Goal: Information Seeking & Learning: Find contact information

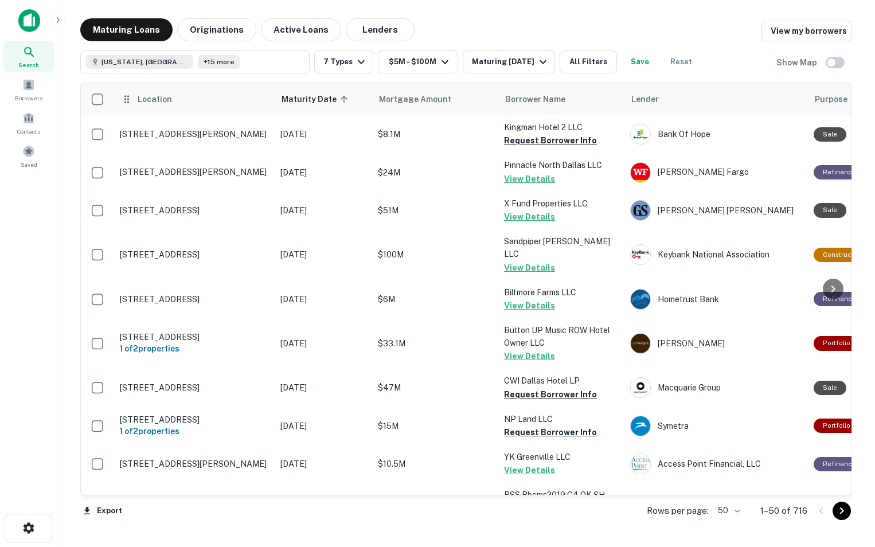
drag, startPoint x: 122, startPoint y: 132, endPoint x: 243, endPoint y: 114, distance: 121.8
click at [243, 114] on th "Location" at bounding box center [194, 99] width 161 height 32
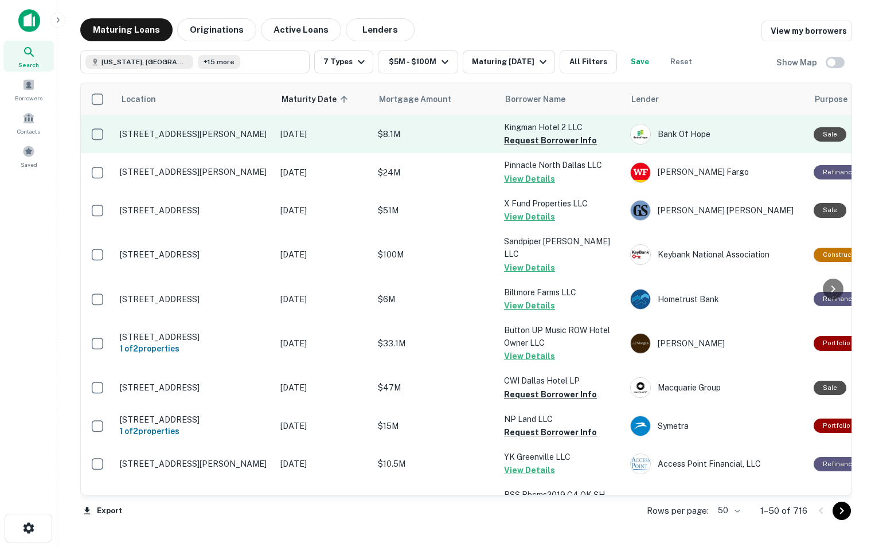
click at [226, 129] on p "[STREET_ADDRESS][PERSON_NAME]" at bounding box center [194, 134] width 149 height 10
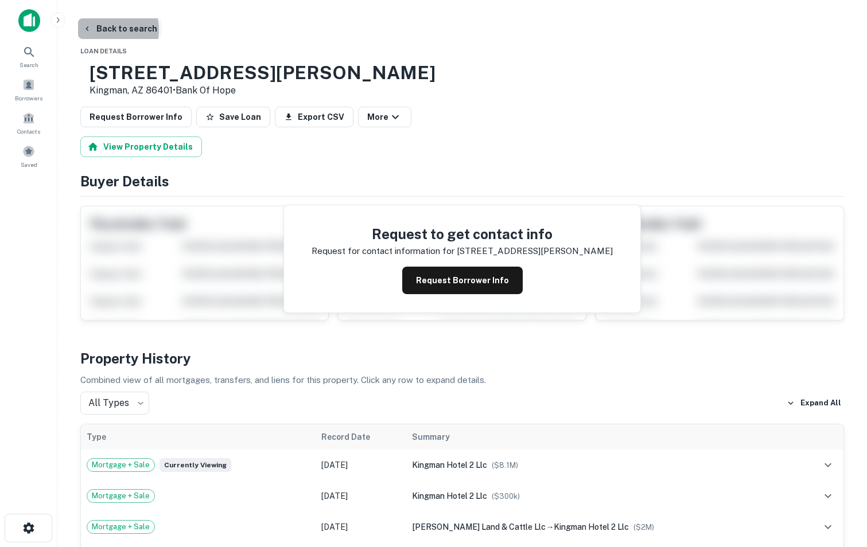
click at [100, 30] on button "Back to search" at bounding box center [120, 28] width 84 height 21
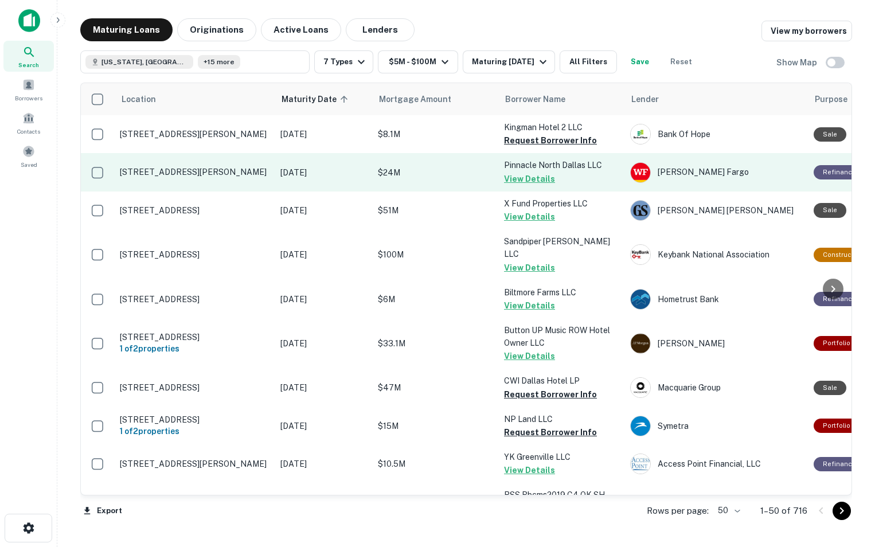
click at [146, 173] on p "[STREET_ADDRESS][PERSON_NAME]" at bounding box center [194, 172] width 149 height 10
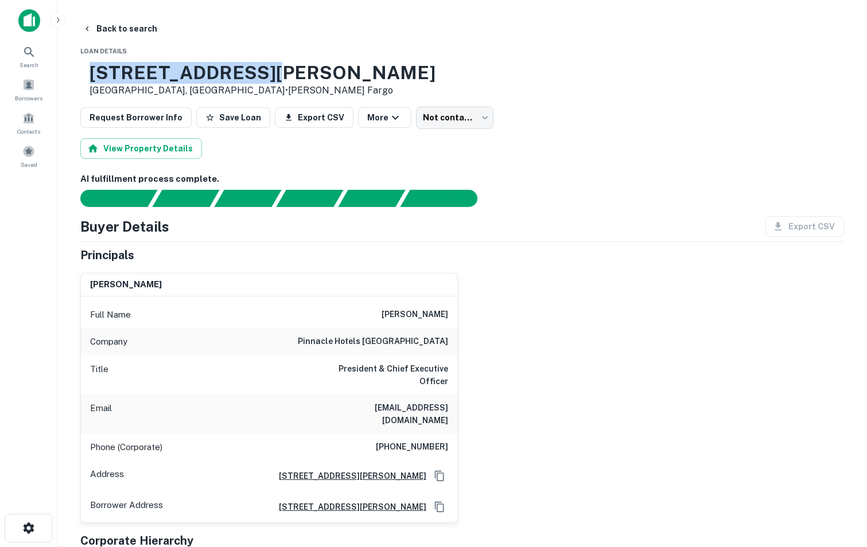
drag, startPoint x: 124, startPoint y: 72, endPoint x: 307, endPoint y: 81, distance: 183.2
click at [307, 81] on div "[STREET_ADDRESS][PERSON_NAME] • [PERSON_NAME] Fargo" at bounding box center [257, 80] width 355 height 36
copy h3 "[STREET_ADDRESS][PERSON_NAME]"
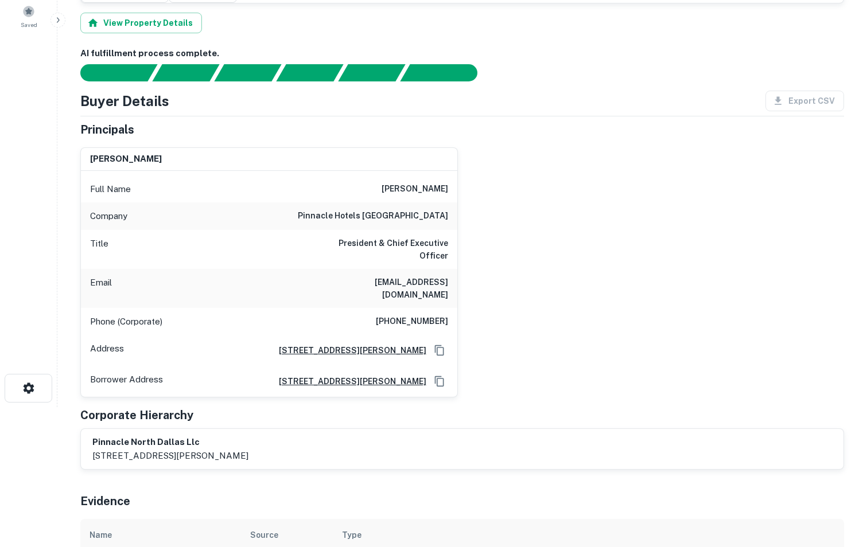
scroll to position [139, 0]
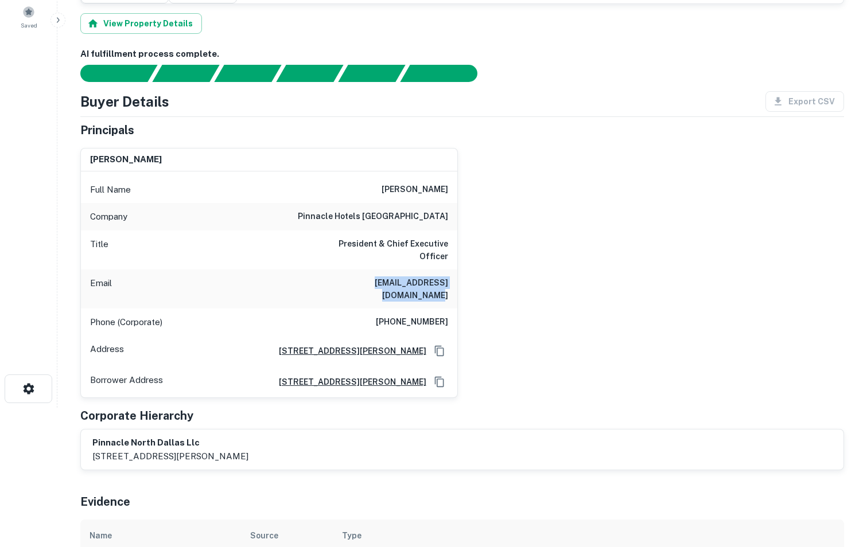
drag, startPoint x: 319, startPoint y: 219, endPoint x: 452, endPoint y: 207, distance: 133.1
click at [452, 270] on div "Email [EMAIL_ADDRESS][DOMAIN_NAME]" at bounding box center [269, 289] width 376 height 39
copy h6 "[EMAIL_ADDRESS][DOMAIN_NAME]"
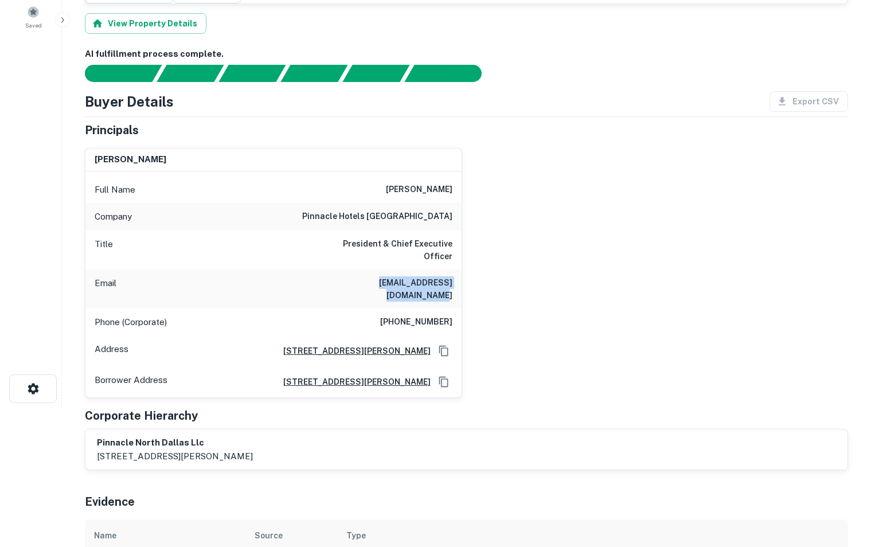
scroll to position [0, 0]
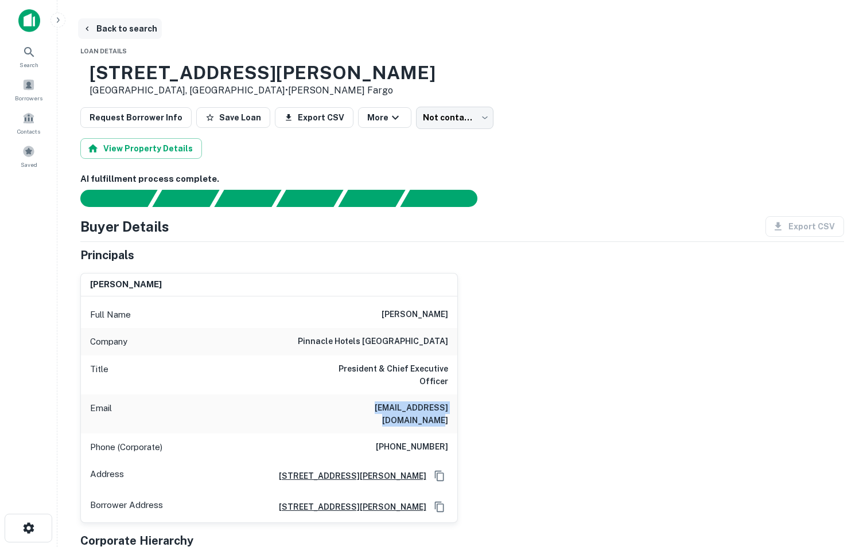
click at [118, 23] on button "Back to search" at bounding box center [120, 28] width 84 height 21
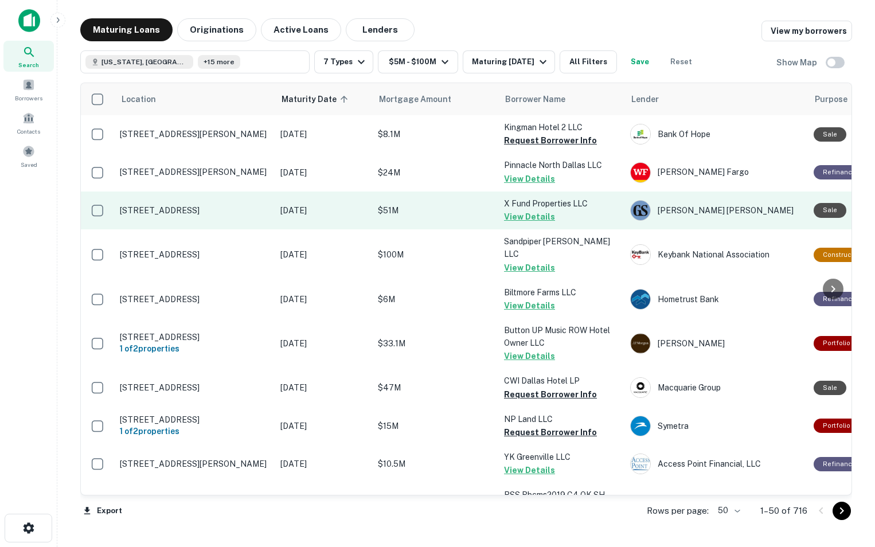
click at [223, 219] on td "[STREET_ADDRESS]" at bounding box center [194, 211] width 161 height 38
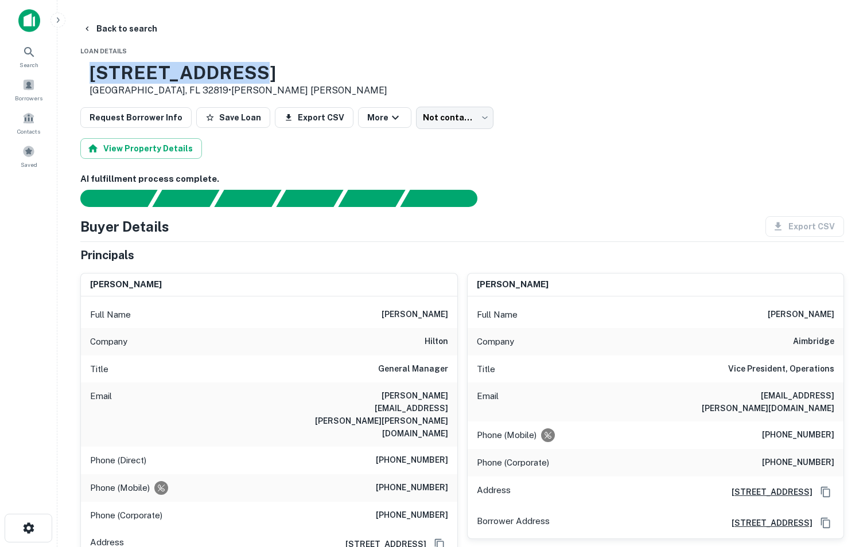
drag, startPoint x: 123, startPoint y: 76, endPoint x: 291, endPoint y: 72, distance: 167.6
click at [291, 72] on div "[STREET_ADDRESS] • [PERSON_NAME] [PERSON_NAME]" at bounding box center [462, 80] width 764 height 36
copy h3 "[STREET_ADDRESS]"
click at [115, 29] on button "Back to search" at bounding box center [120, 28] width 84 height 21
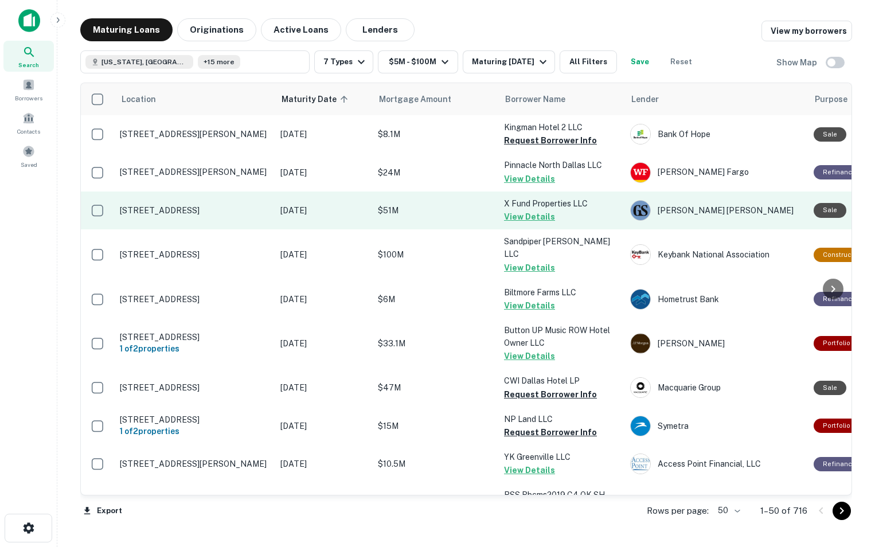
click at [203, 216] on p "[STREET_ADDRESS]" at bounding box center [194, 210] width 149 height 10
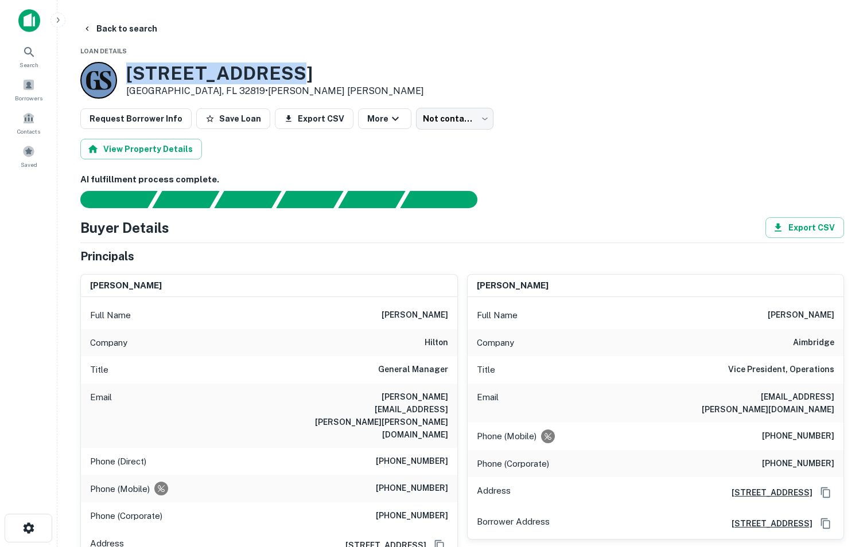
drag, startPoint x: 293, startPoint y: 66, endPoint x: 124, endPoint y: 79, distance: 168.6
click at [124, 79] on div "[STREET_ADDRESS] • [PERSON_NAME] [PERSON_NAME]" at bounding box center [462, 80] width 764 height 37
copy h3 "[STREET_ADDRESS]"
click at [110, 26] on button "Back to search" at bounding box center [120, 28] width 84 height 21
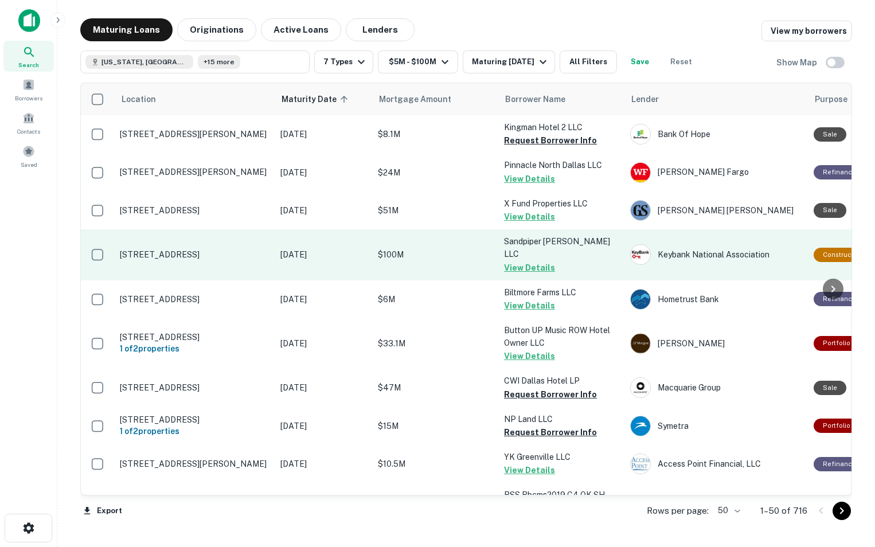
click at [194, 251] on p "[STREET_ADDRESS]" at bounding box center [194, 255] width 149 height 10
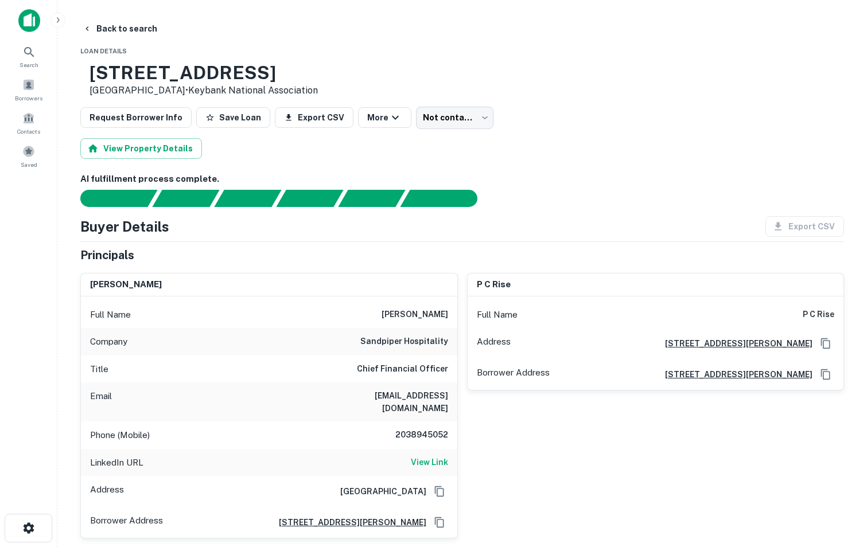
drag, startPoint x: 124, startPoint y: 73, endPoint x: 303, endPoint y: 59, distance: 179.5
copy h3 "[STREET_ADDRESS]"
